Goal: Task Accomplishment & Management: Use online tool/utility

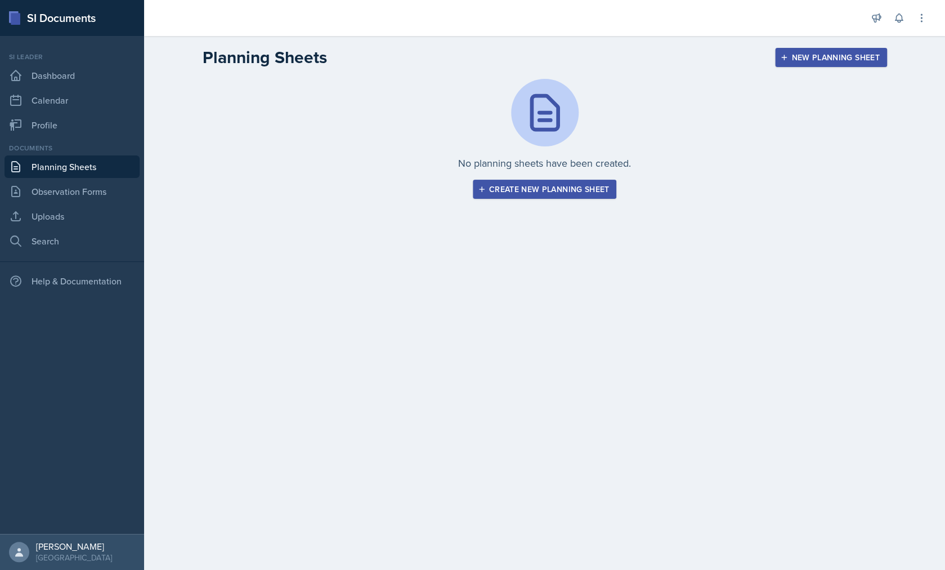
click at [69, 23] on div "SI Documents" at bounding box center [72, 18] width 144 height 36
click at [60, 67] on link "Dashboard" at bounding box center [72, 75] width 135 height 23
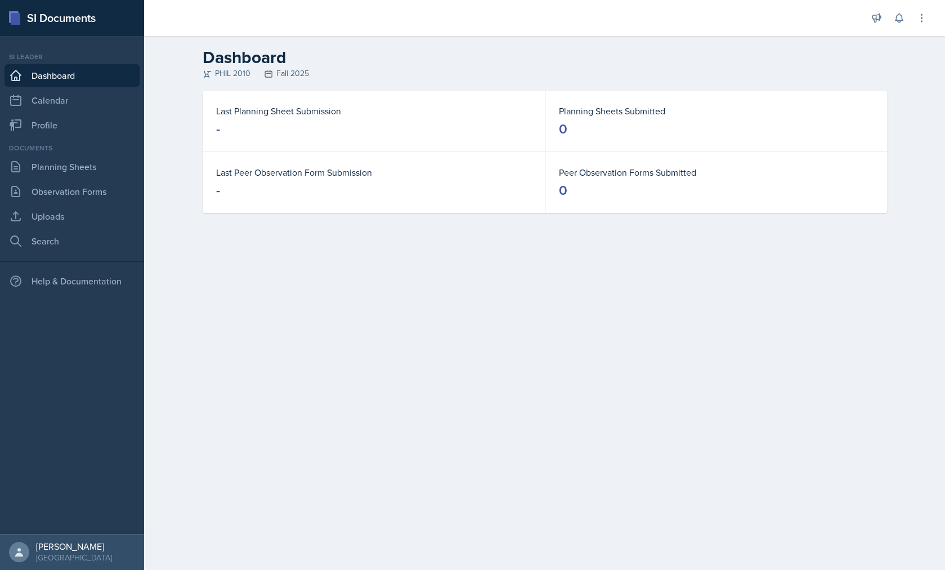
click at [69, 155] on div "Documents Planning Sheets Observation Forms Uploads Search" at bounding box center [72, 197] width 135 height 109
click at [69, 167] on link "Planning Sheets" at bounding box center [72, 166] width 135 height 23
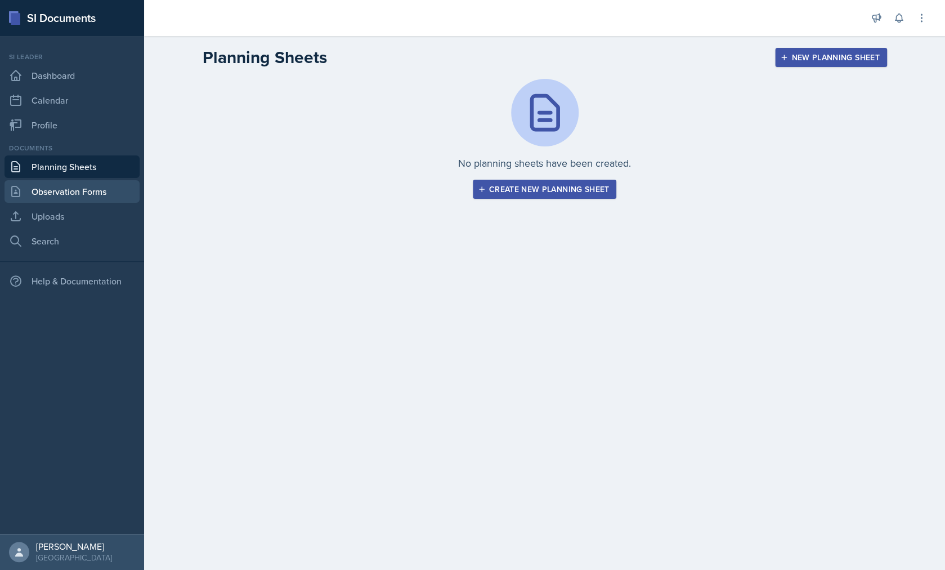
click at [70, 190] on link "Observation Forms" at bounding box center [72, 191] width 135 height 23
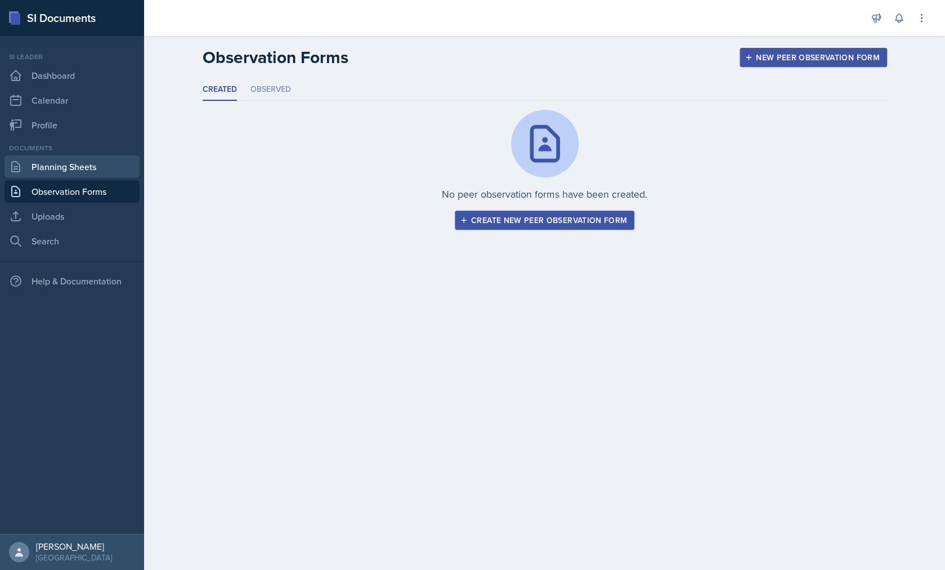
click at [84, 160] on link "Planning Sheets" at bounding box center [72, 166] width 135 height 23
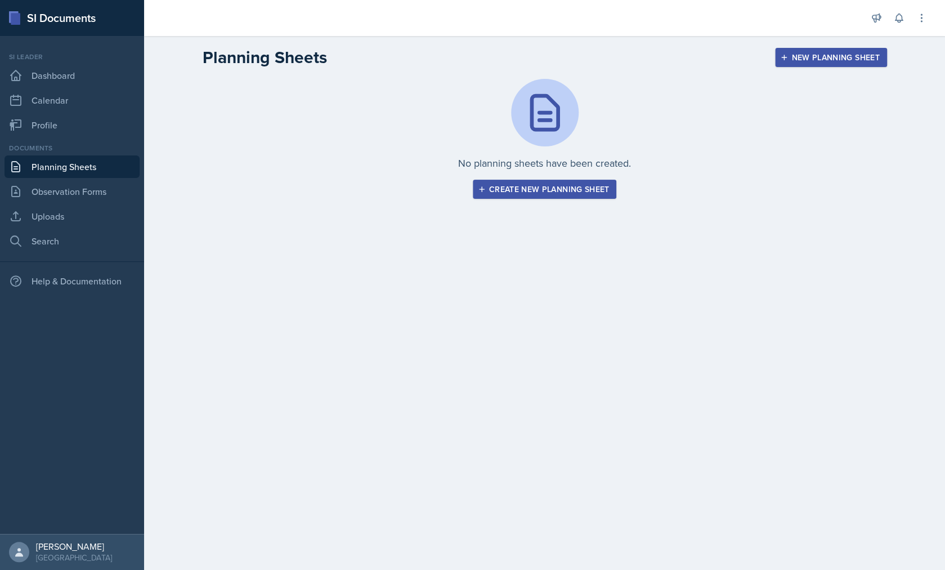
click at [548, 197] on button "Create new planning sheet" at bounding box center [545, 189] width 144 height 19
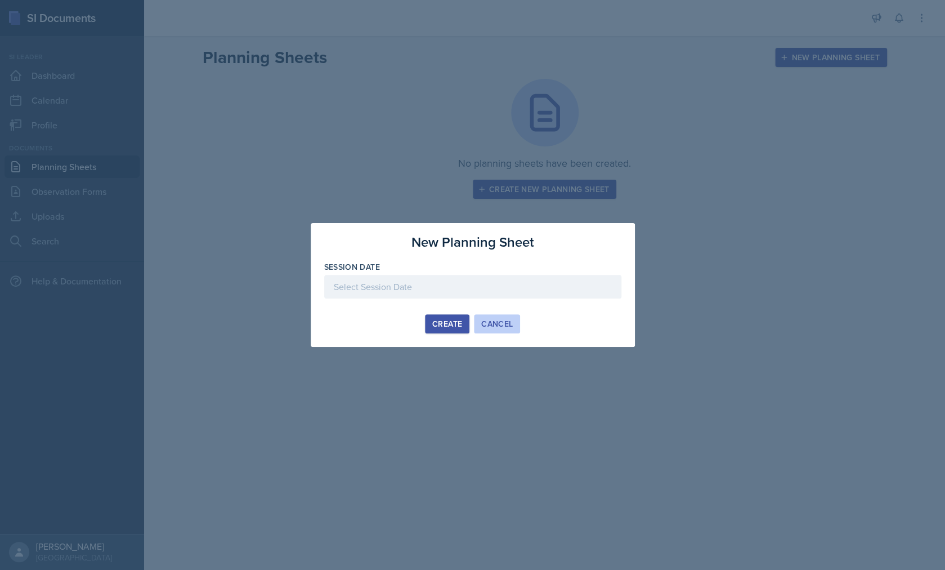
click at [495, 328] on div "Cancel" at bounding box center [497, 323] width 32 height 9
